Goal: Task Accomplishment & Management: Complete application form

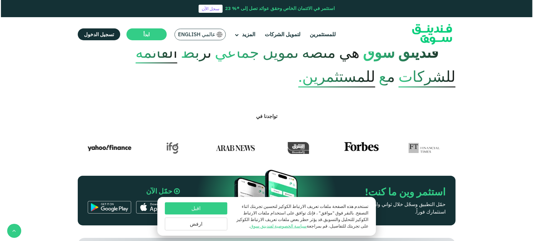
scroll to position [173, 0]
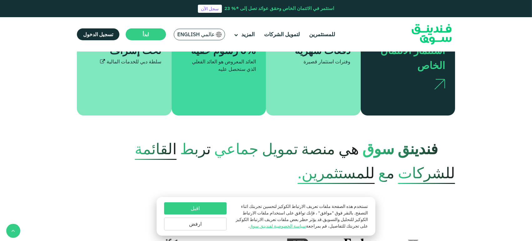
click at [185, 35] on span "عالمي English" at bounding box center [195, 34] width 37 height 7
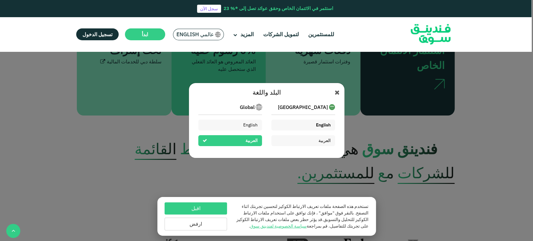
click at [302, 129] on div "English" at bounding box center [303, 125] width 64 height 11
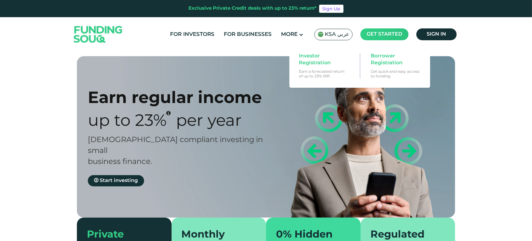
click at [382, 36] on main "Get started" at bounding box center [384, 34] width 48 height 12
click at [323, 60] on span "Investor Registration" at bounding box center [323, 60] width 48 height 14
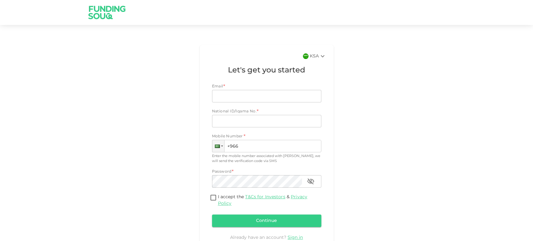
click at [314, 57] on div "KSA" at bounding box center [318, 55] width 17 height 7
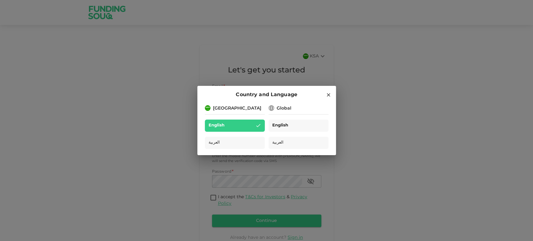
click at [281, 126] on span "English" at bounding box center [280, 125] width 16 height 7
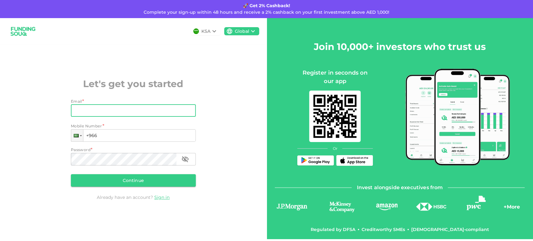
drag, startPoint x: 0, startPoint y: 0, endPoint x: 147, endPoint y: 113, distance: 185.6
click at [147, 113] on input "Email" at bounding box center [130, 110] width 118 height 12
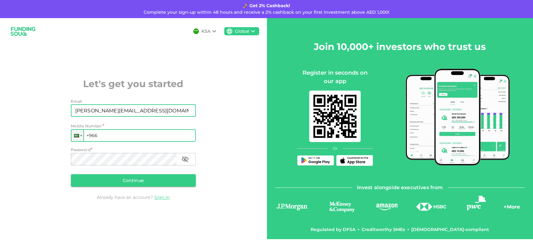
type input "nadine.98881@icloud.com"
click at [127, 133] on input "+966" at bounding box center [133, 135] width 125 height 12
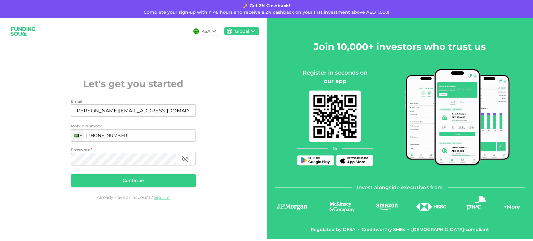
type input "+966 545 994 215"
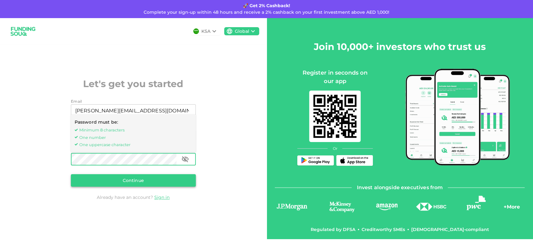
click at [90, 185] on button "Continue" at bounding box center [133, 180] width 125 height 12
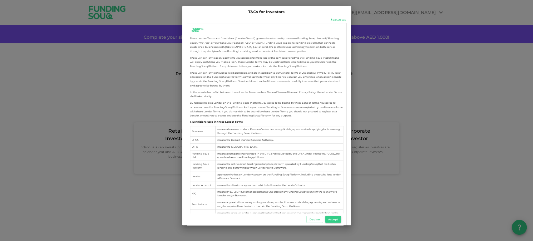
click at [328, 219] on button "Accept" at bounding box center [333, 219] width 16 height 7
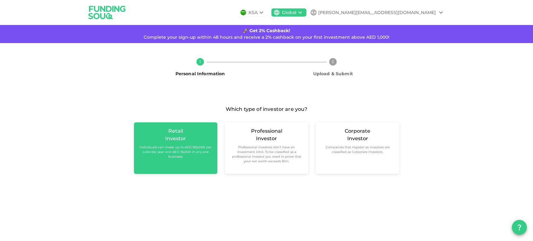
click at [183, 151] on small "Individuals can invest up to AED 365,000 per calendar year and AED 36,000 in an…" at bounding box center [175, 152] width 73 height 14
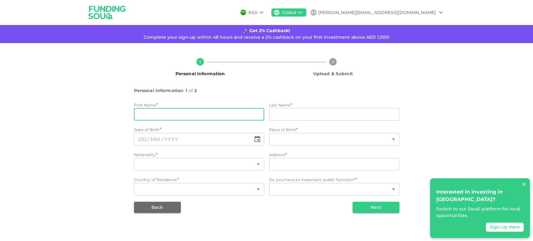
click at [196, 113] on input "firstName" at bounding box center [199, 114] width 130 height 12
type input "Nadine"
click at [273, 112] on input "lastName" at bounding box center [334, 114] width 130 height 12
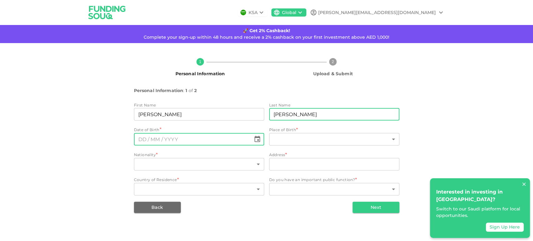
type input "Gaafar"
click at [259, 143] on button "Choose date" at bounding box center [257, 139] width 12 height 12
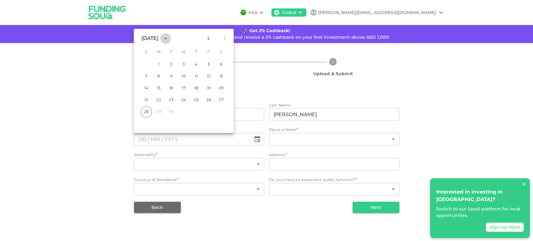
click at [169, 37] on icon "calendar view is open, switch to year view" at bounding box center [165, 38] width 7 height 7
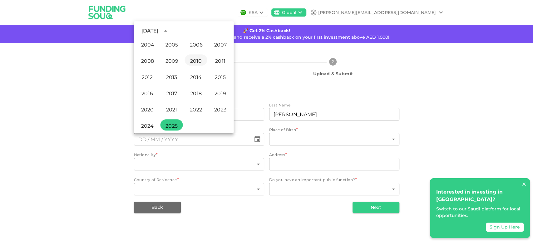
scroll to position [355, 0]
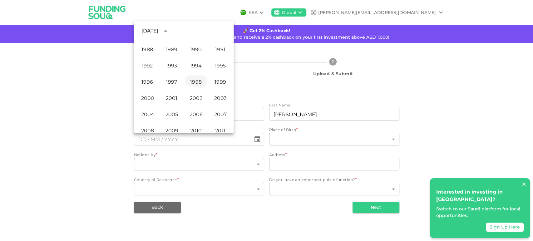
click at [195, 79] on button "1998" at bounding box center [196, 80] width 22 height 11
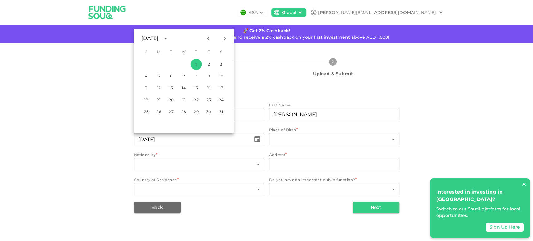
click at [207, 37] on icon "Previous month" at bounding box center [208, 38] width 7 height 7
click at [228, 37] on button "Next month" at bounding box center [224, 38] width 11 height 11
click at [226, 37] on icon "Next month" at bounding box center [224, 38] width 7 height 7
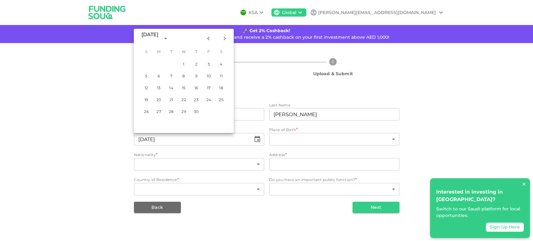
click at [226, 37] on icon "Next month" at bounding box center [224, 38] width 7 height 7
click at [220, 64] on button "1" at bounding box center [220, 64] width 11 height 11
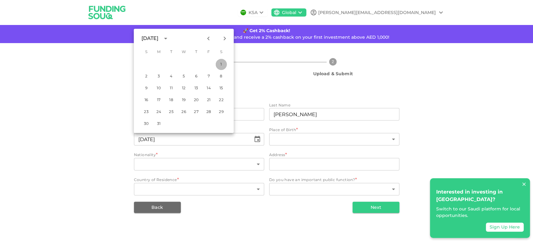
type input "⁦⁨01⁩ / ⁨08⁩ / ⁨1998⁩⁩"
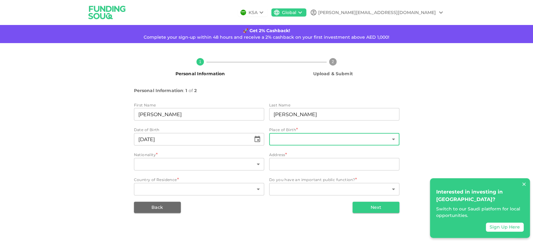
click at [294, 141] on body "KSA Global nadine.98881@icloud.com 🚀 Get 2% Cashback! Complete your sign-up wit…" at bounding box center [266, 120] width 533 height 241
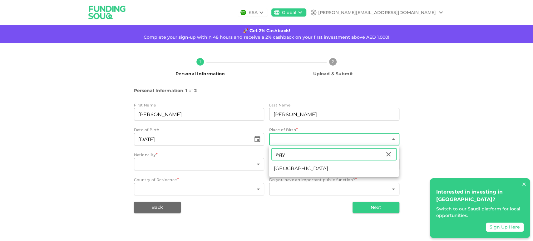
type input "egy"
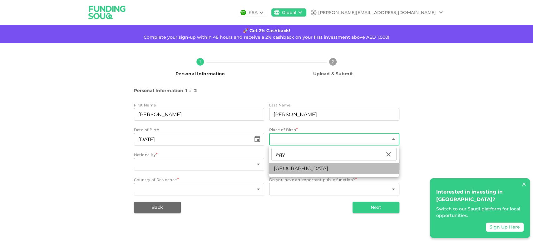
click at [303, 165] on li "Egypt" at bounding box center [334, 168] width 130 height 11
type input "57"
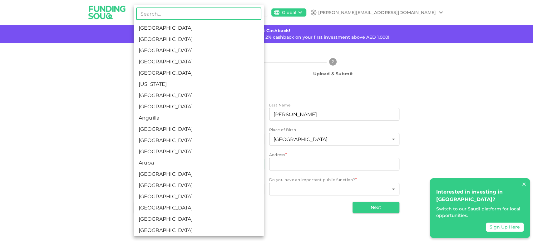
click at [218, 167] on body "KSA Global nadine.98881@icloud.com 🚀 Get 2% Cashback! Complete your sign-up wit…" at bounding box center [266, 120] width 533 height 241
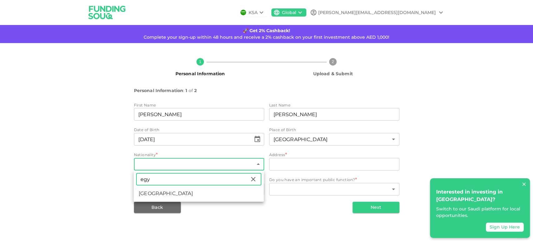
type input "egy"
click at [225, 193] on li "Egypt" at bounding box center [199, 193] width 130 height 11
type input "57"
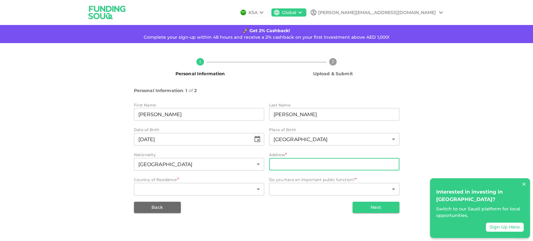
click at [294, 163] on input "address" at bounding box center [334, 164] width 130 height 12
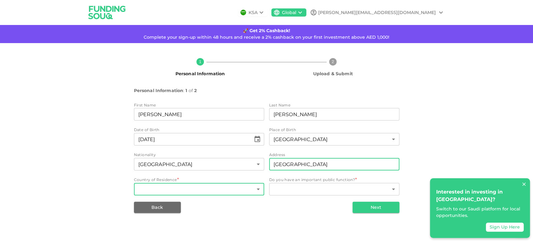
type input "[GEOGRAPHIC_DATA]"
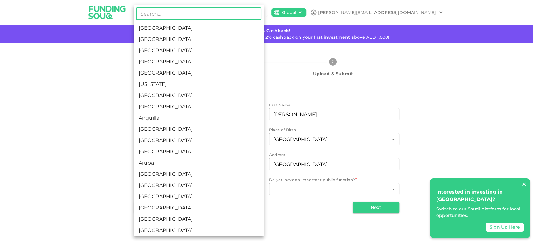
click at [237, 192] on body "KSA Global nadine.98881@icloud.com 🚀 Get 2% Cashback! Complete your sign-up wit…" at bounding box center [266, 120] width 533 height 241
click at [185, 30] on li "[GEOGRAPHIC_DATA]" at bounding box center [199, 27] width 130 height 11
type input "1"
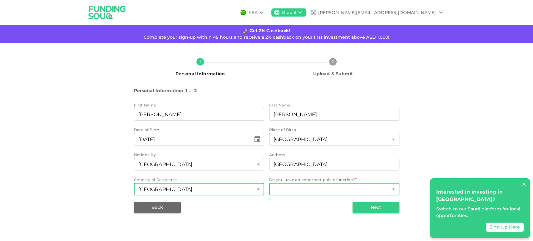
click at [309, 191] on body "KSA Global nadine.98881@icloud.com 🚀 Get 2% Cashback! Complete your sign-up wit…" at bounding box center [266, 120] width 533 height 241
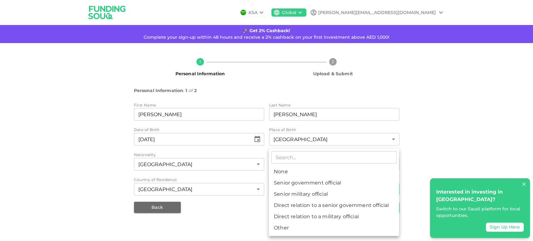
click at [448, 161] on div at bounding box center [266, 120] width 533 height 241
click at [334, 187] on body "KSA Global nadine.98881@icloud.com 🚀 Get 2% Cashback! Complete your sign-up wit…" at bounding box center [266, 120] width 533 height 241
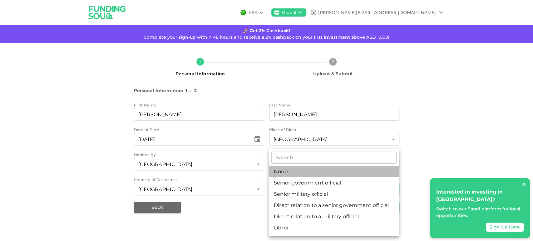
click at [332, 171] on li "None" at bounding box center [334, 171] width 130 height 11
type input "1"
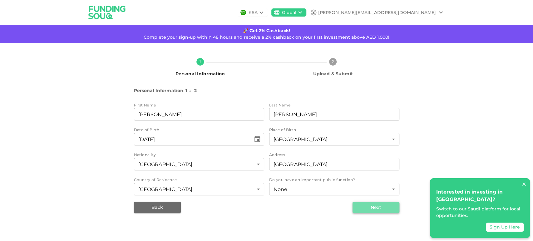
click at [371, 204] on button "Next" at bounding box center [376, 207] width 47 height 11
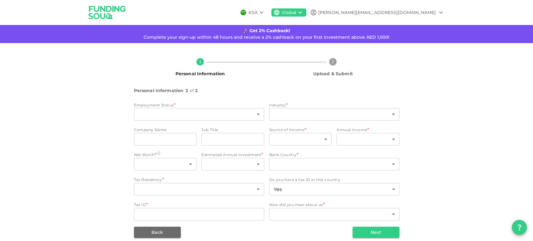
type input "1"
type input "false"
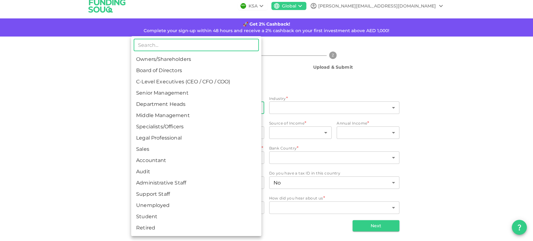
click at [208, 108] on body "KSA Global nadine.98881@icloud.com 🚀 Get 2% Cashback! Complete your sign-up wit…" at bounding box center [266, 120] width 533 height 241
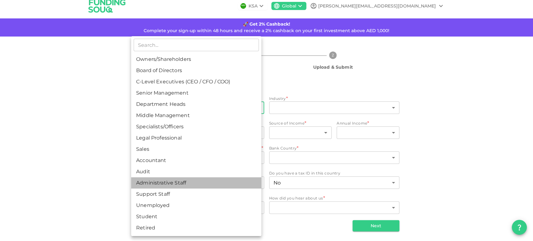
click at [200, 184] on li "Administrative Staff" at bounding box center [196, 182] width 130 height 11
type input "12"
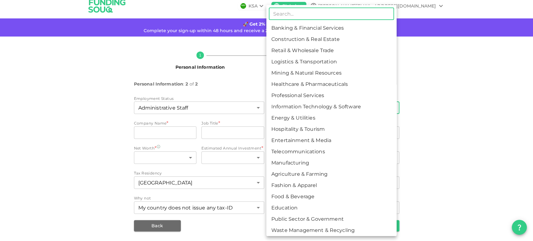
click at [288, 107] on body "KSA Global nadine.98881@icloud.com 🚀 Get 2% Cashback! Complete your sign-up wit…" at bounding box center [266, 120] width 533 height 241
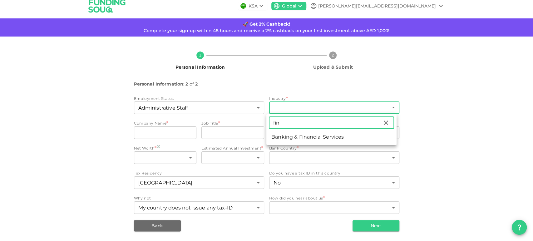
type input "fin"
click at [310, 138] on li "Banking & Financial Services" at bounding box center [331, 136] width 130 height 11
type input "1"
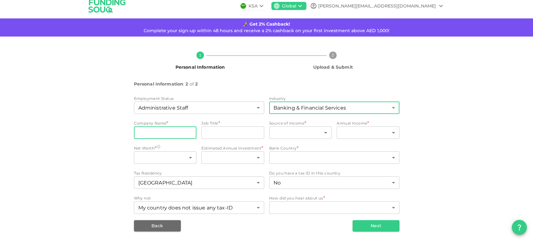
click at [170, 132] on input "companyName" at bounding box center [165, 132] width 63 height 12
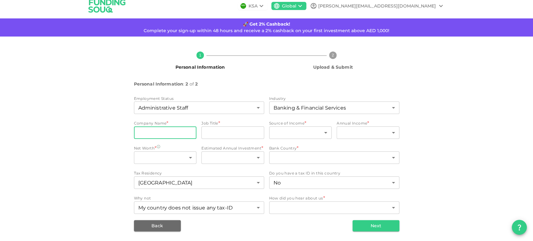
type input "FS"
click at [226, 132] on input "jobTitle" at bounding box center [232, 132] width 63 height 12
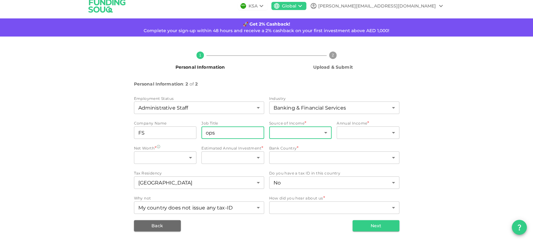
type input "ops"
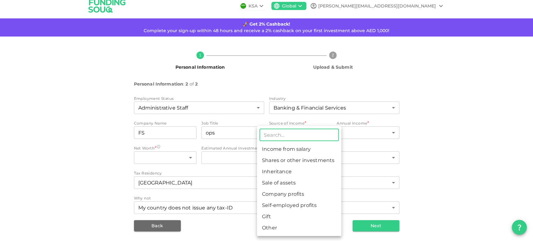
click at [318, 132] on body "KSA Global nadine.98881@icloud.com 🚀 Get 2% Cashback! Complete your sign-up wit…" at bounding box center [266, 120] width 533 height 241
click at [313, 150] on li "Income from salary" at bounding box center [299, 149] width 84 height 11
type input "1"
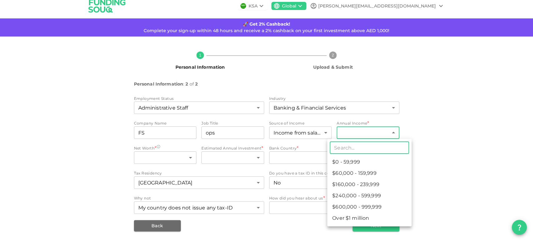
click at [355, 136] on body "KSA Global nadine.98881@icloud.com 🚀 Get 2% Cashback! Complete your sign-up wit…" at bounding box center [266, 120] width 533 height 241
click at [365, 158] on li "$0 - 59,999" at bounding box center [369, 161] width 84 height 11
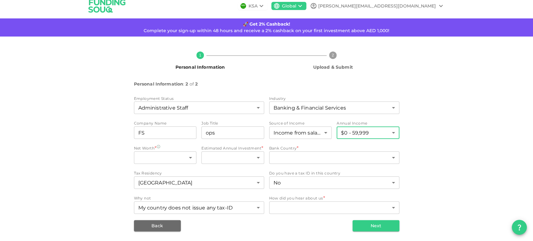
type input "1"
click at [180, 155] on body "KSA Global nadine.98881@icloud.com 🚀 Get 2% Cashback! Complete your sign-up wit…" at bounding box center [266, 120] width 533 height 241
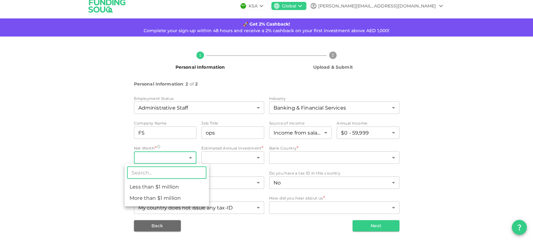
click at [177, 189] on li "Less than $1 million" at bounding box center [167, 186] width 84 height 11
type input "1"
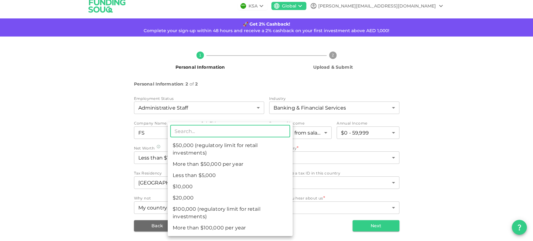
click at [227, 163] on body "KSA Global nadine.98881@icloud.com 🚀 Get 2% Cashback! Complete your sign-up wit…" at bounding box center [266, 120] width 533 height 241
click at [221, 175] on li "Less than $5,000" at bounding box center [230, 175] width 125 height 11
type input "1"
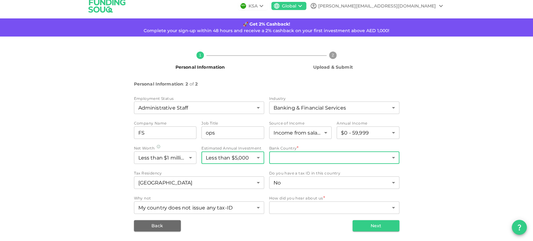
click at [275, 158] on body "KSA Global nadine.98881@icloud.com 🚀 Get 2% Cashback! Complete your sign-up wit…" at bounding box center [266, 120] width 533 height 241
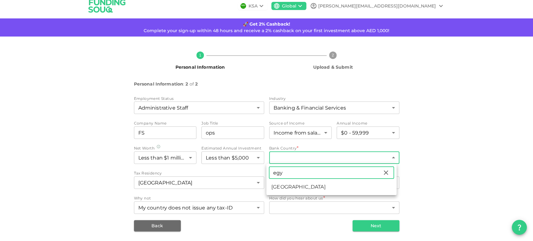
type input "egy"
click at [287, 184] on li "Egypt" at bounding box center [331, 186] width 130 height 11
type input "57"
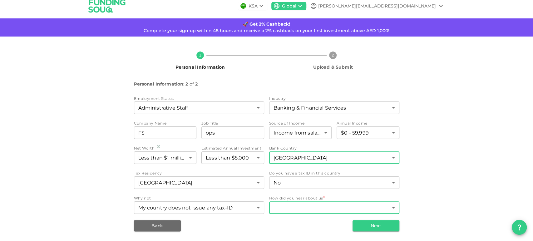
click at [305, 203] on body "KSA Global nadine.98881@icloud.com 🚀 Get 2% Cashback! Complete your sign-up wit…" at bounding box center [266, 120] width 533 height 241
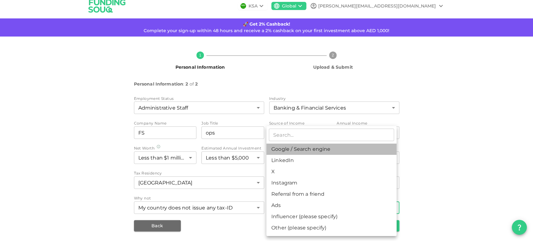
click at [292, 151] on li "Google / Search engine" at bounding box center [331, 149] width 130 height 11
type input "1"
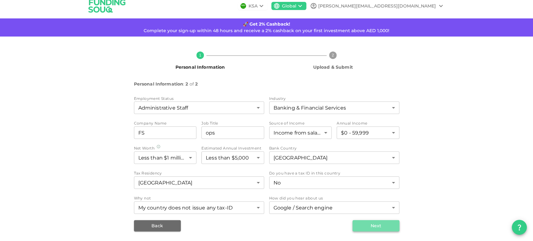
click at [366, 224] on button "Next" at bounding box center [376, 225] width 47 height 11
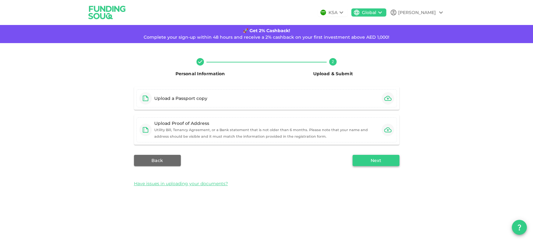
click at [375, 161] on button "Next" at bounding box center [376, 160] width 47 height 11
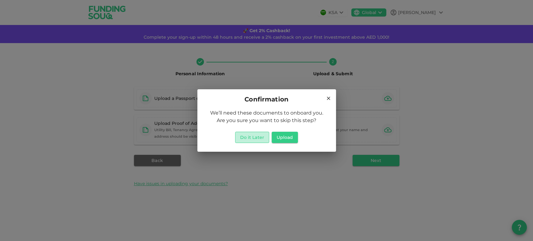
click at [257, 141] on button "Do it Later" at bounding box center [252, 137] width 34 height 11
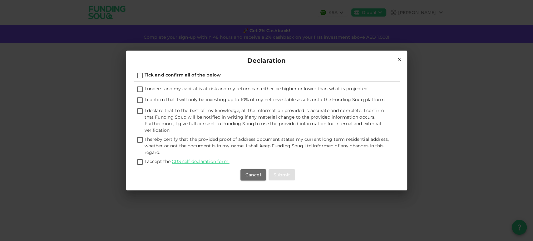
click at [138, 162] on input "I accept the CRS self declaration form." at bounding box center [139, 162] width 9 height 8
checkbox input "true"
click at [139, 139] on input "I hereby certify that the provided proof of address document states my current …" at bounding box center [139, 140] width 9 height 8
checkbox input "true"
click at [139, 109] on input "I declare that to the best of my knowledge, all the information provided is acc…" at bounding box center [139, 111] width 9 height 8
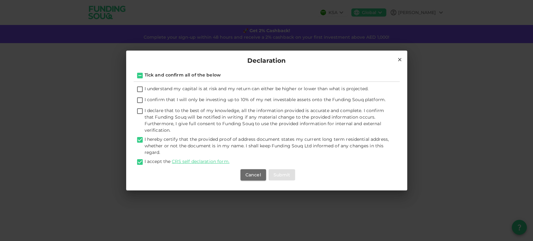
checkbox input "true"
click at [140, 100] on input "I confirm that I will only be investing up to 10% of my net investable assets o…" at bounding box center [139, 100] width 9 height 8
checkbox input "true"
click at [140, 89] on input "I understand my capital is at risk and my return can either be higher or lower …" at bounding box center [139, 90] width 9 height 8
checkbox input "true"
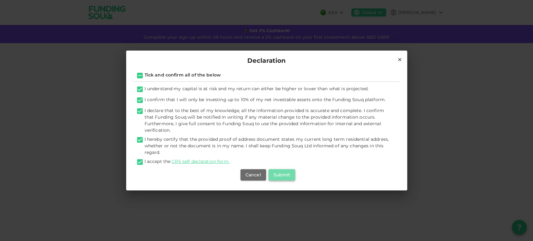
click at [290, 173] on button "Submit" at bounding box center [282, 174] width 27 height 11
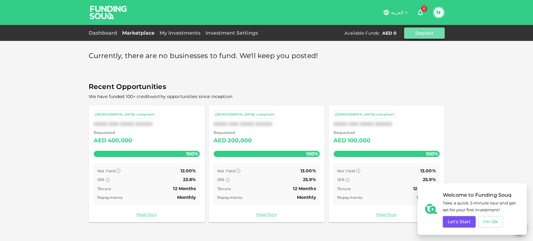
click at [416, 37] on button "Deposit" at bounding box center [424, 32] width 41 height 11
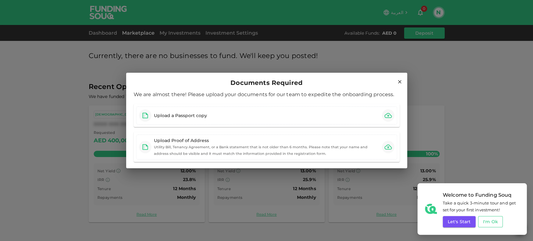
click at [478, 219] on button "I'm Ok" at bounding box center [490, 221] width 25 height 11
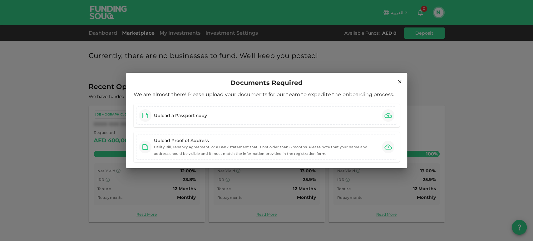
click at [401, 80] on icon at bounding box center [399, 81] width 3 height 3
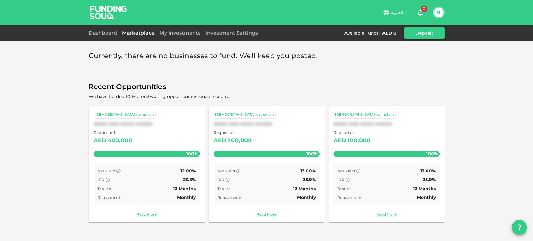
click at [432, 31] on button "Deposit" at bounding box center [424, 32] width 41 height 11
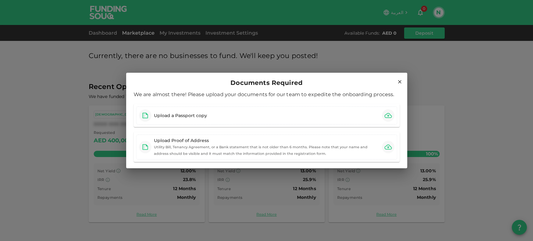
click at [397, 77] on h2 "Documents Required" at bounding box center [266, 81] width 281 height 17
click at [401, 83] on icon at bounding box center [400, 82] width 6 height 6
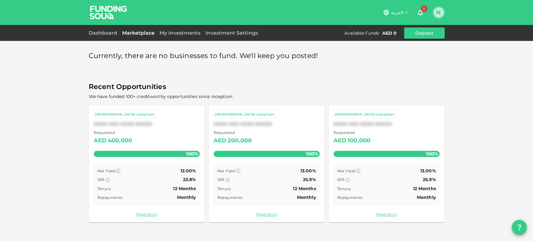
click at [441, 9] on button "N" at bounding box center [438, 12] width 9 height 9
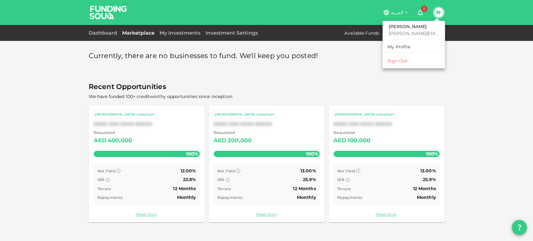
click at [421, 32] on p "nadine.98881@icloud.com" at bounding box center [414, 33] width 50 height 6
click at [397, 45] on div "My Profile" at bounding box center [399, 47] width 23 height 6
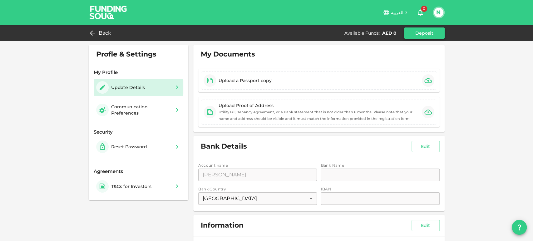
click at [428, 36] on button "Deposit" at bounding box center [424, 32] width 41 height 11
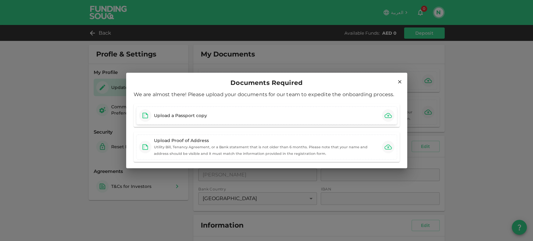
click at [256, 119] on div "Upload a Passport copy" at bounding box center [266, 115] width 261 height 18
drag, startPoint x: 397, startPoint y: 84, endPoint x: 415, endPoint y: 54, distance: 34.6
click at [397, 83] on icon at bounding box center [400, 82] width 6 height 6
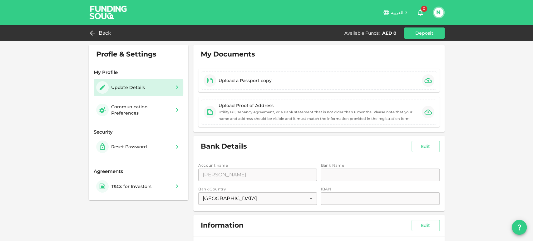
click at [441, 9] on button "N" at bounding box center [438, 12] width 9 height 9
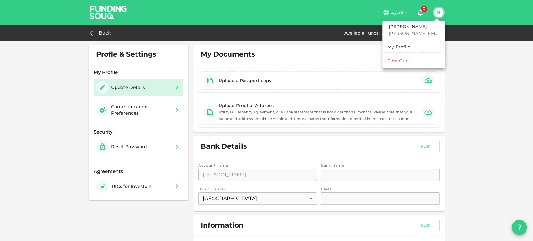
drag, startPoint x: 420, startPoint y: 46, endPoint x: 376, endPoint y: 108, distance: 76.3
click at [420, 46] on link "My Profile" at bounding box center [413, 47] width 57 height 10
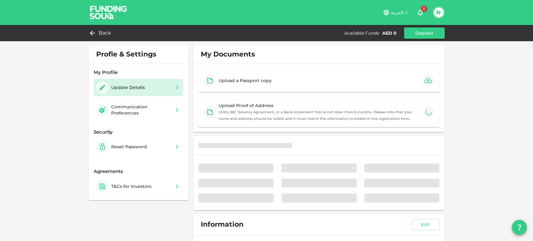
type input "⁦⁨01⁩ / ⁨08⁩ / ⁨1998⁩⁩"
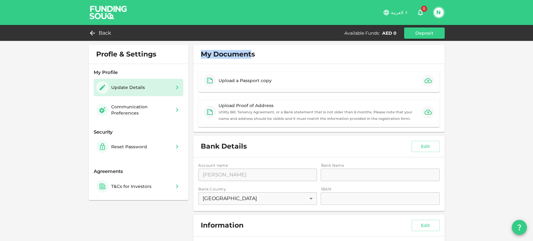
drag, startPoint x: 200, startPoint y: 55, endPoint x: 248, endPoint y: 53, distance: 48.1
click at [248, 53] on span "My Documents" at bounding box center [228, 54] width 54 height 9
click at [246, 55] on span "My Documents" at bounding box center [228, 54] width 54 height 9
drag, startPoint x: 107, startPoint y: 87, endPoint x: 146, endPoint y: 84, distance: 39.1
click at [146, 84] on div "Update Details" at bounding box center [138, 87] width 85 height 12
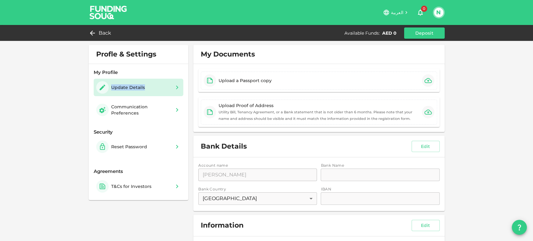
drag, startPoint x: 151, startPoint y: 86, endPoint x: 106, endPoint y: 87, distance: 45.0
click at [107, 87] on div "Update Details" at bounding box center [138, 87] width 85 height 12
copy div "Update Details"
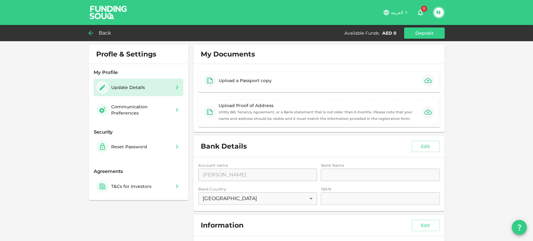
click at [101, 35] on span "Back" at bounding box center [105, 33] width 13 height 9
